Goal: Use online tool/utility: Utilize a website feature to perform a specific function

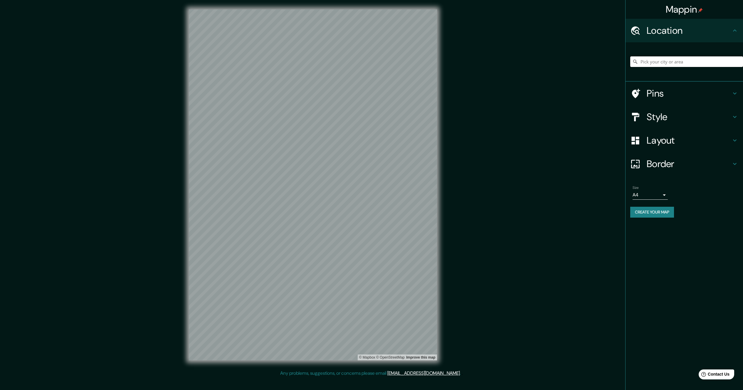
click at [655, 64] on input "Pick your city or area" at bounding box center [686, 61] width 113 height 11
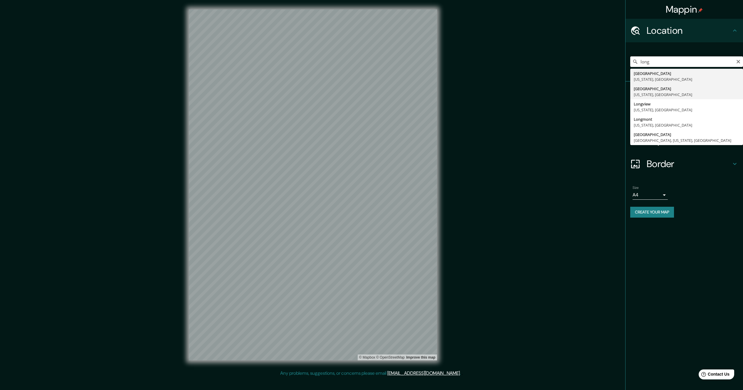
type input "[GEOGRAPHIC_DATA], [US_STATE], [GEOGRAPHIC_DATA]"
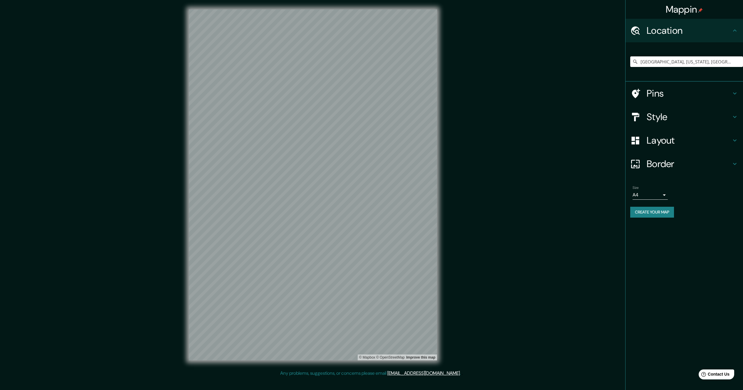
click at [642, 211] on button "Create your map" at bounding box center [652, 212] width 44 height 11
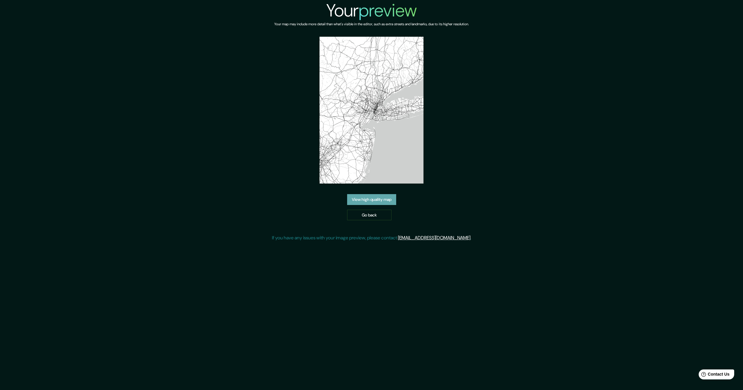
click at [377, 201] on link "View high quality map" at bounding box center [371, 199] width 49 height 11
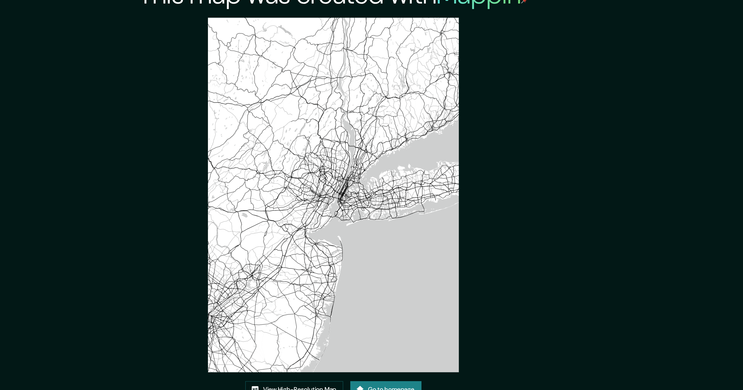
click at [289, 132] on img at bounding box center [371, 143] width 165 height 234
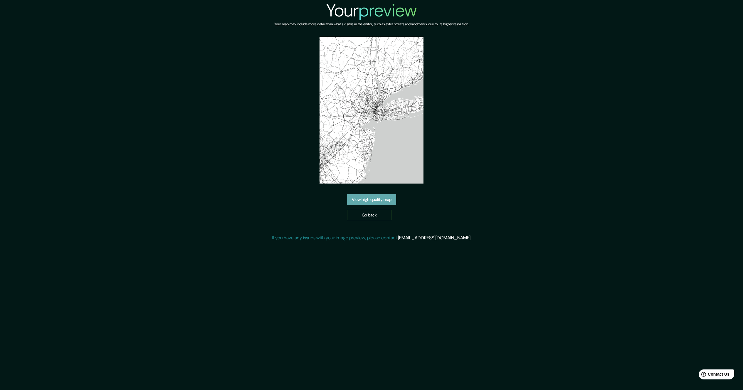
click at [365, 201] on link "View high quality map" at bounding box center [371, 199] width 49 height 11
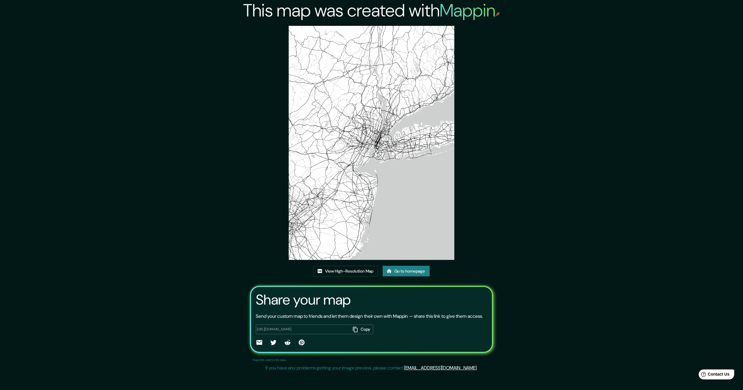
click at [393, 139] on img at bounding box center [371, 143] width 165 height 234
click at [361, 334] on button "Copy" at bounding box center [361, 329] width 23 height 10
click at [258, 345] on icon at bounding box center [259, 342] width 6 height 5
